Goal: Transaction & Acquisition: Subscribe to service/newsletter

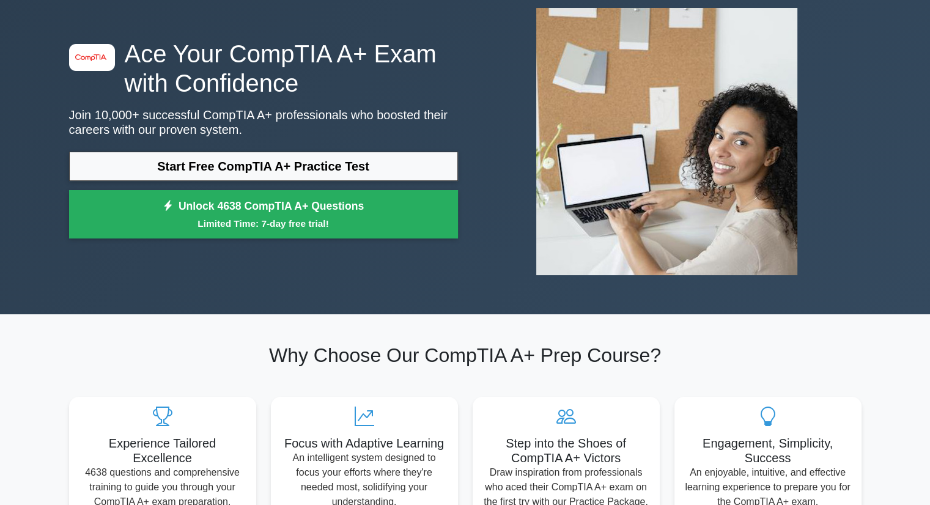
scroll to position [70, 0]
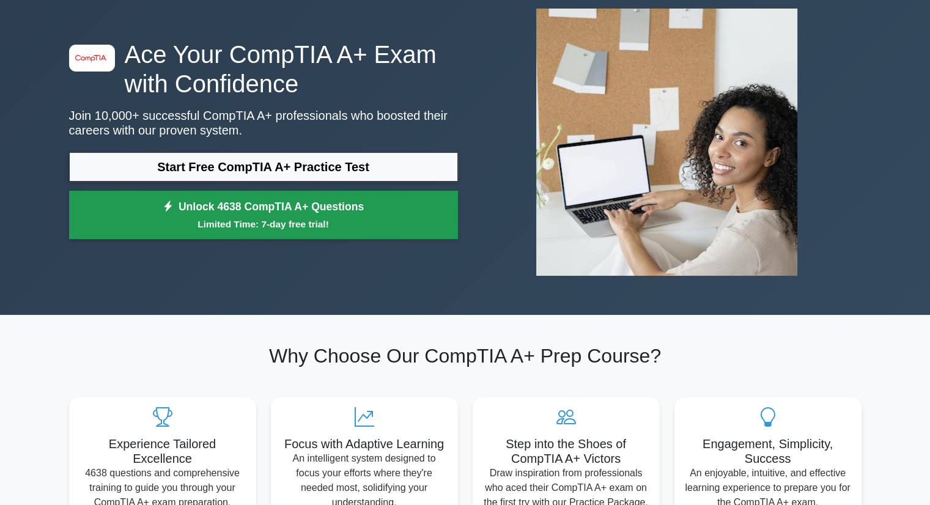
click at [286, 205] on link "Unlock 4638 CompTIA A+ Questions Limited Time: 7-day free trial!" at bounding box center [263, 215] width 389 height 49
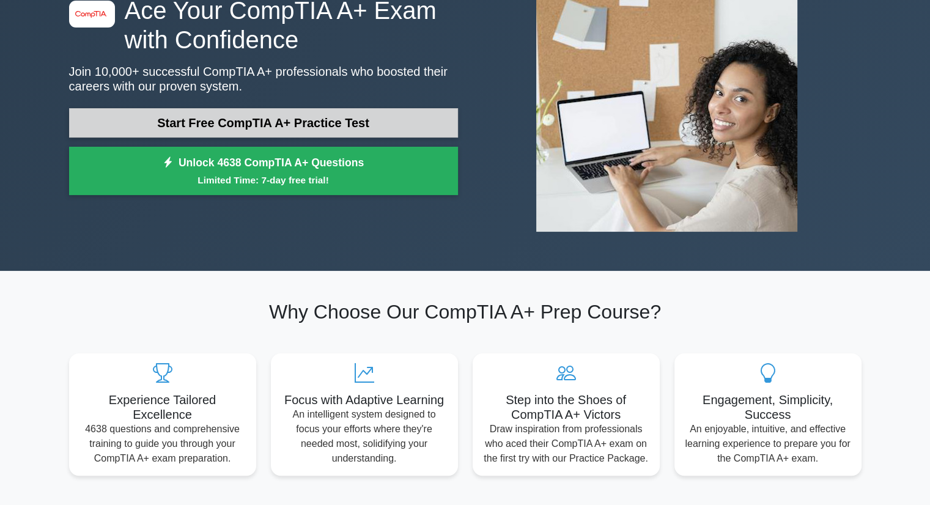
scroll to position [115, 0]
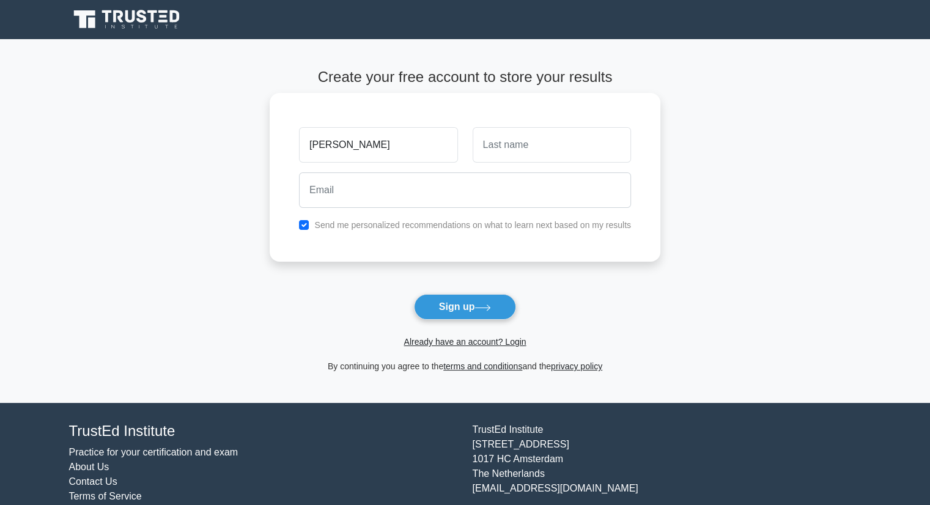
type input "[PERSON_NAME]"
click at [497, 147] on input "text" at bounding box center [552, 144] width 158 height 35
type input "Dakane"
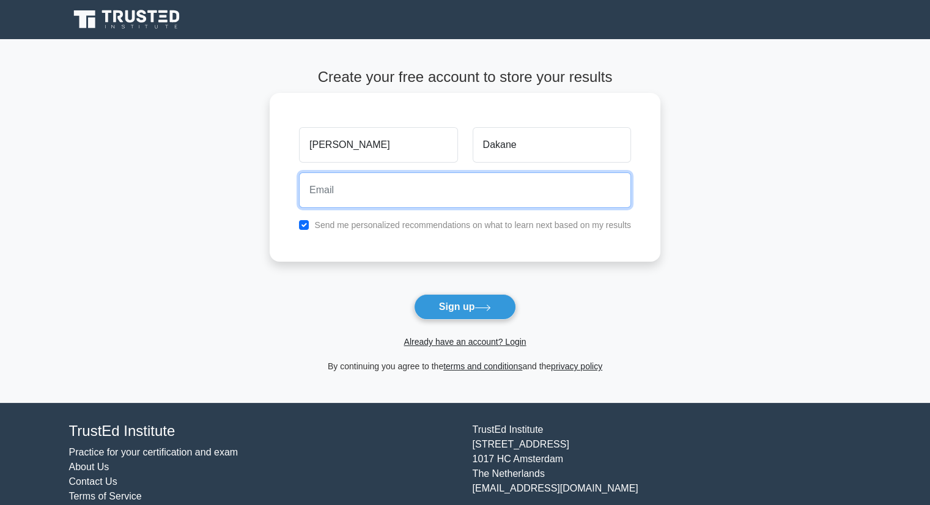
click at [393, 197] on input "email" at bounding box center [465, 189] width 332 height 35
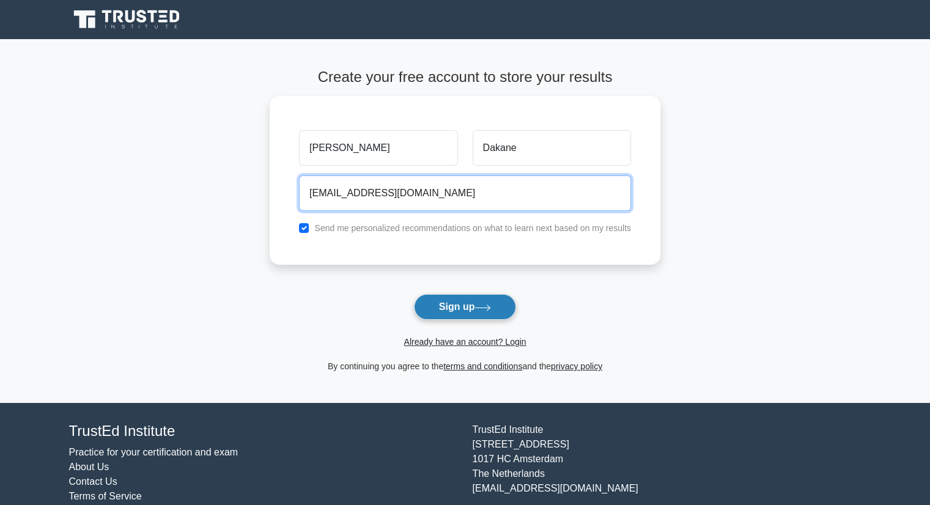
type input "[EMAIL_ADDRESS][DOMAIN_NAME]"
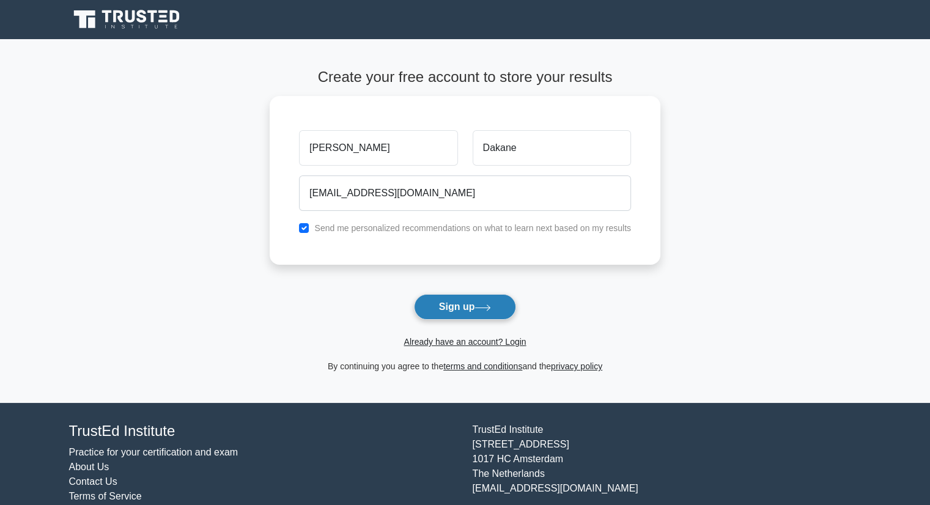
click at [448, 306] on button "Sign up" at bounding box center [465, 307] width 103 height 26
